Goal: Find specific page/section: Find specific page/section

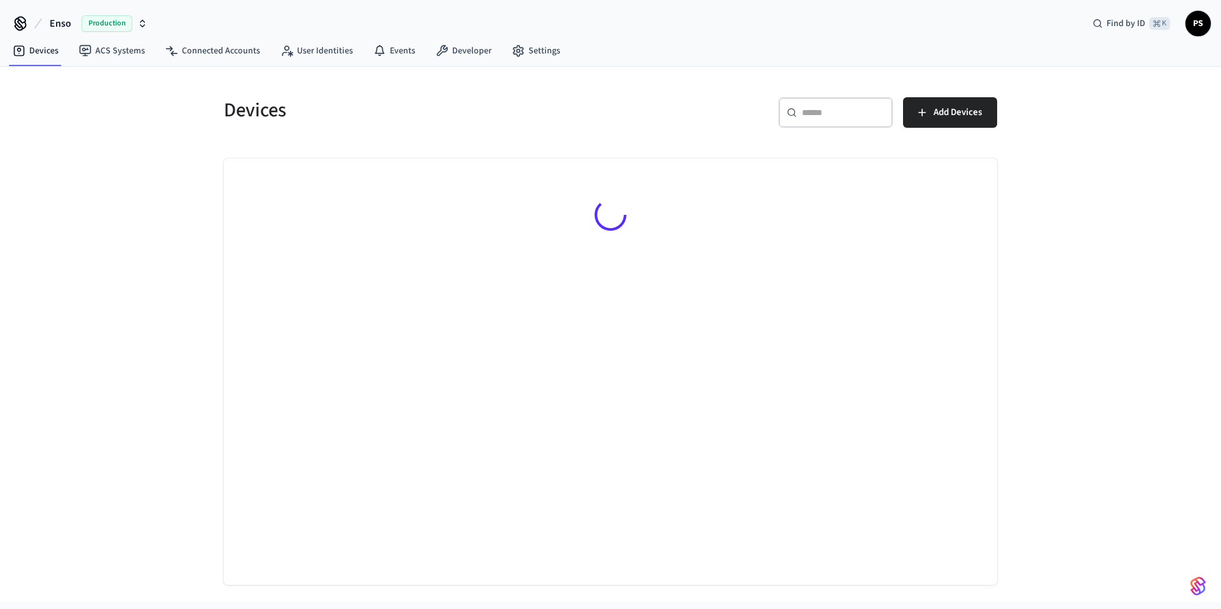
click at [230, 62] on nav "Devices ACS Systems Connected Accounts User Identities Events Developer Settings" at bounding box center [287, 51] width 568 height 29
click at [227, 58] on link "Connected Accounts" at bounding box center [212, 50] width 115 height 23
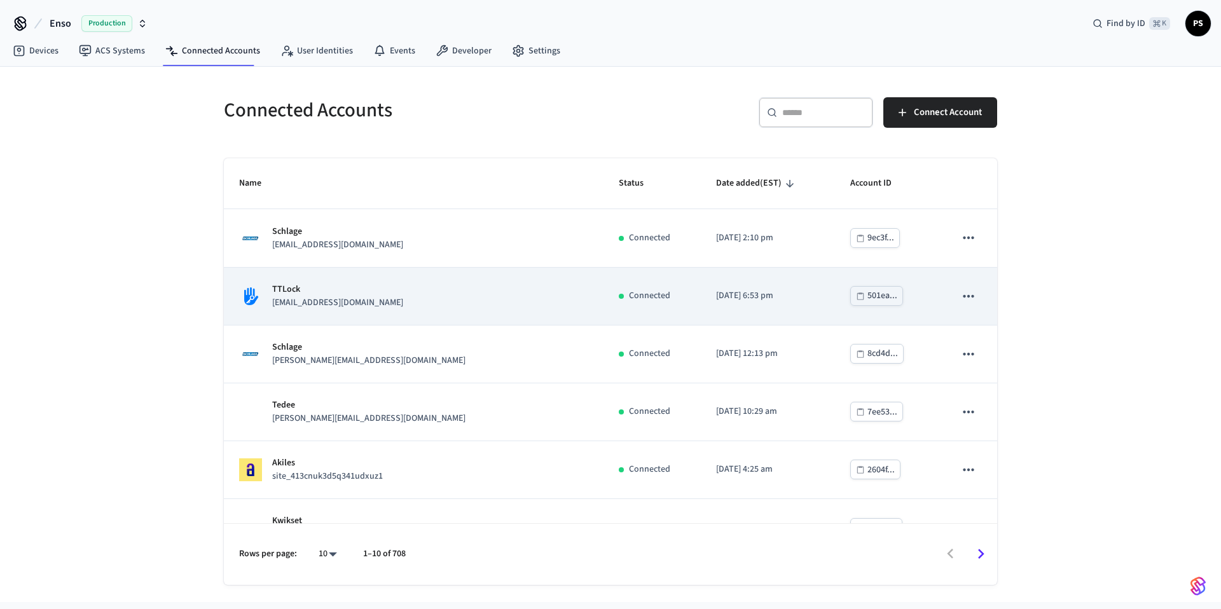
click at [338, 291] on p "TTLock" at bounding box center [337, 289] width 131 height 13
